Goal: Task Accomplishment & Management: Manage account settings

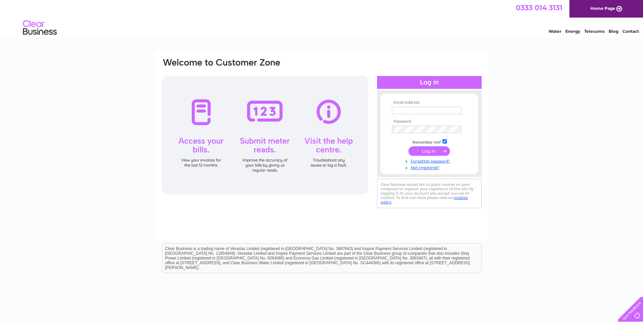
type input "[EMAIL_ADDRESS][DOMAIN_NAME]"
click at [433, 148] on input "submit" at bounding box center [429, 150] width 42 height 9
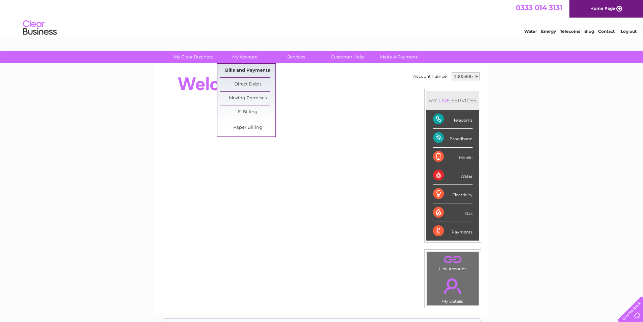
click at [238, 69] on link "Bills and Payments" at bounding box center [248, 70] width 56 height 13
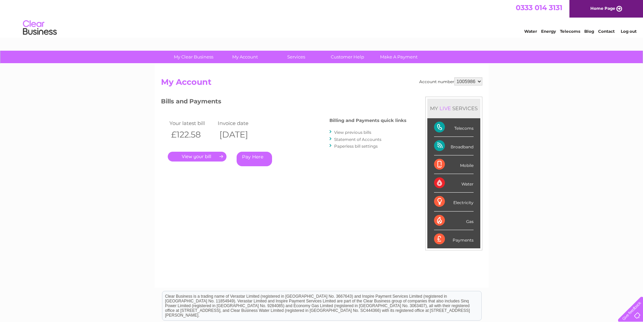
click at [183, 153] on link "." at bounding box center [197, 156] width 59 height 10
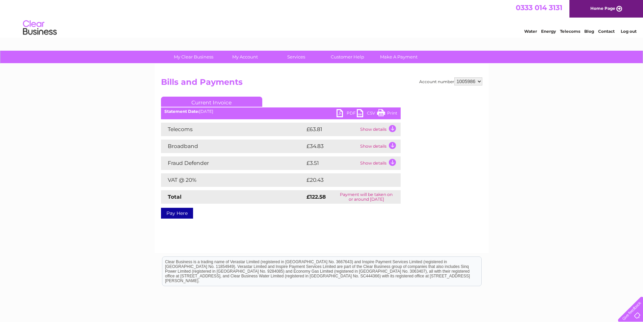
click at [382, 110] on link "Print" at bounding box center [387, 114] width 20 height 10
click at [339, 112] on link "PDF" at bounding box center [346, 114] width 20 height 10
click at [625, 29] on link "Log out" at bounding box center [628, 31] width 16 height 5
